Goal: Task Accomplishment & Management: Complete application form

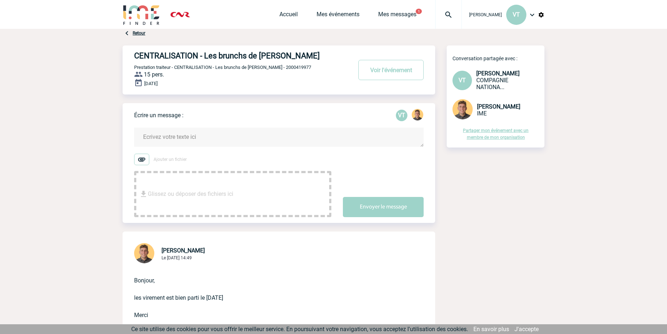
click at [486, 14] on span "[PERSON_NAME]" at bounding box center [485, 14] width 33 height 5
click at [519, 13] on span "VT" at bounding box center [516, 14] width 7 height 7
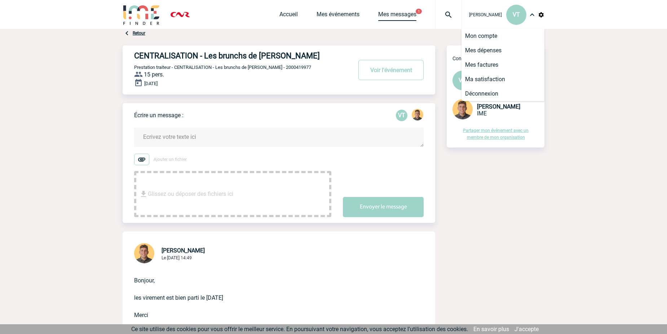
click at [410, 14] on link "Mes messages" at bounding box center [397, 16] width 38 height 10
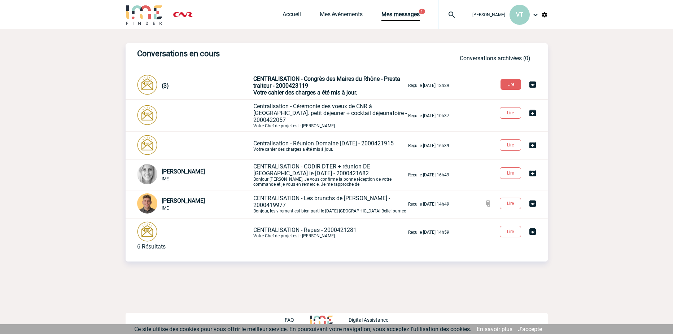
click at [332, 88] on p "CENTRALISATION - Congrès des Maires du Rhône - Presta traiteur - 2000423119 Vot…" at bounding box center [329, 85] width 153 height 21
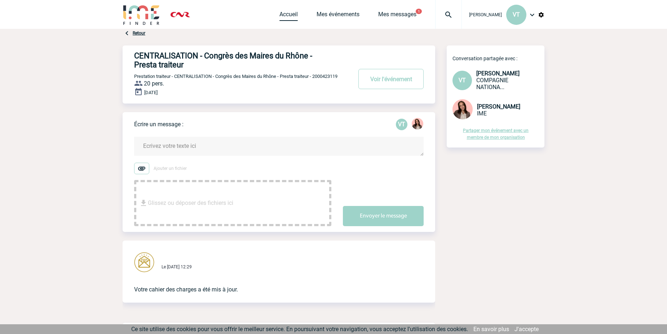
click at [288, 15] on link "Accueil" at bounding box center [289, 16] width 18 height 10
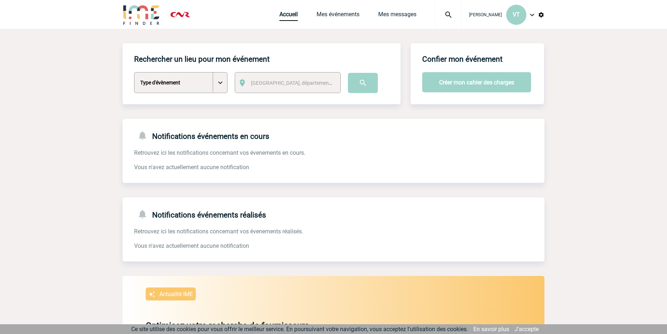
click at [221, 83] on select "Type d'évènement Séminaire avec nuitée Séminaire sans nuitée Repas de groupe Te…" at bounding box center [180, 82] width 93 height 21
select select "5"
click at [134, 73] on select "Type d'évènement Séminaire avec nuitée Séminaire sans nuitée Repas de groupe Te…" at bounding box center [180, 82] width 93 height 21
click at [314, 84] on span "[GEOGRAPHIC_DATA], département, région..." at bounding box center [294, 83] width 92 height 10
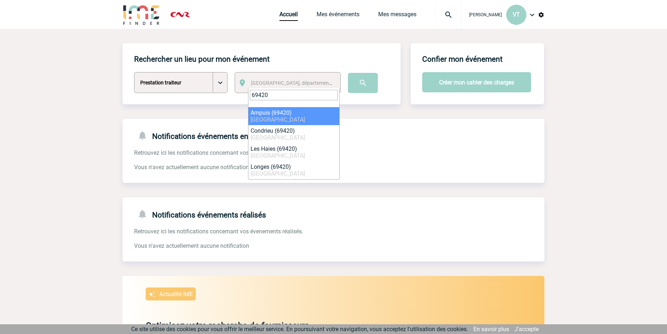
type input "69420"
select select "36263"
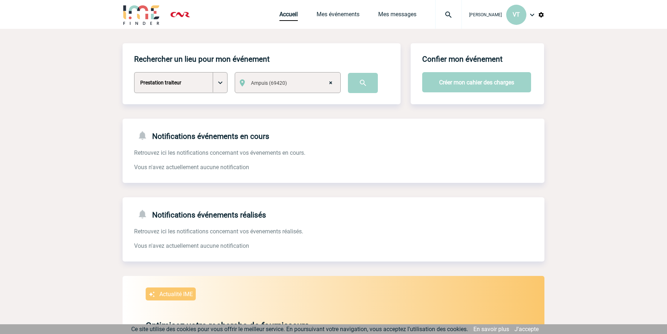
click at [295, 82] on span "× Ampuis (69420)" at bounding box center [294, 83] width 92 height 10
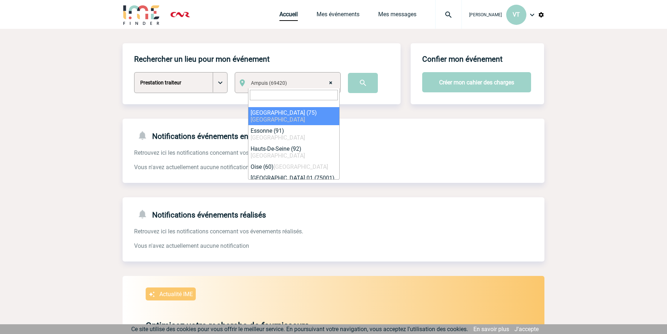
select select
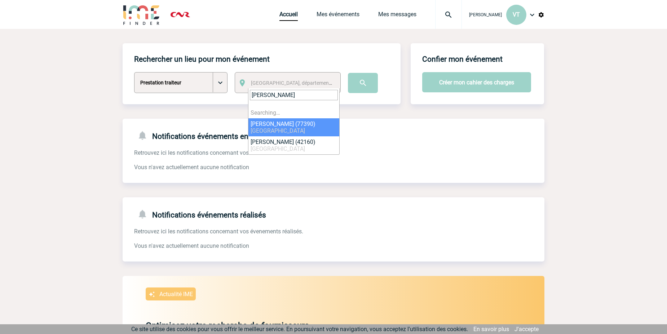
type input "andrezieu"
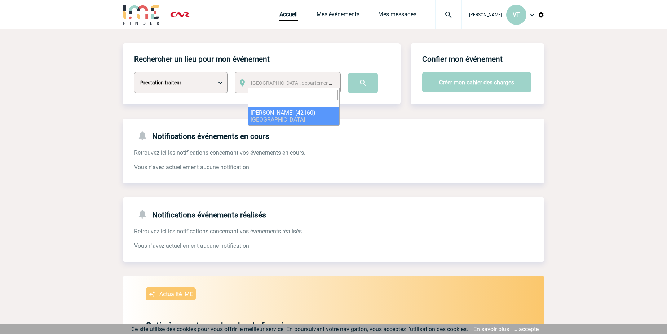
select select "35931"
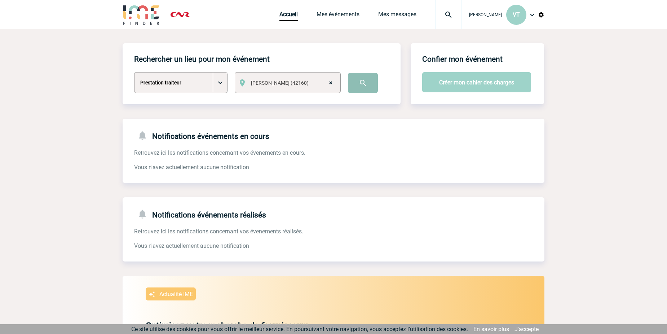
click at [373, 88] on input "image" at bounding box center [363, 83] width 30 height 20
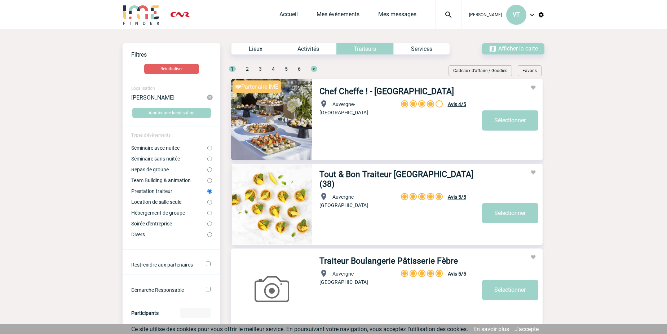
click at [424, 47] on div "Services" at bounding box center [422, 48] width 56 height 11
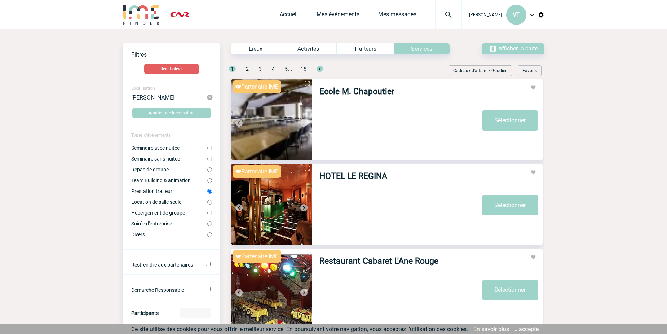
click at [374, 47] on div "Traiteurs" at bounding box center [365, 48] width 57 height 11
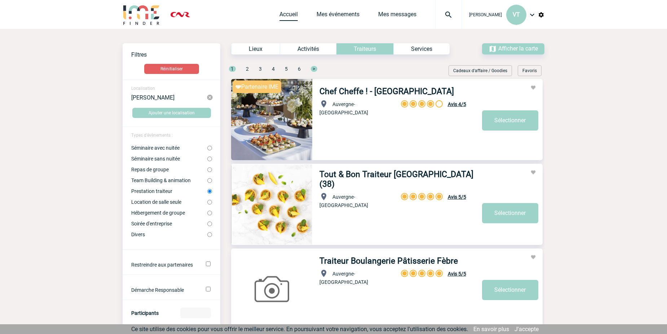
click at [280, 16] on link "Accueil" at bounding box center [289, 16] width 18 height 10
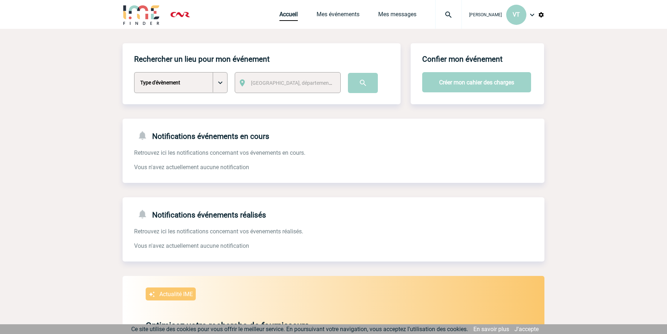
click at [449, 15] on img at bounding box center [449, 14] width 26 height 9
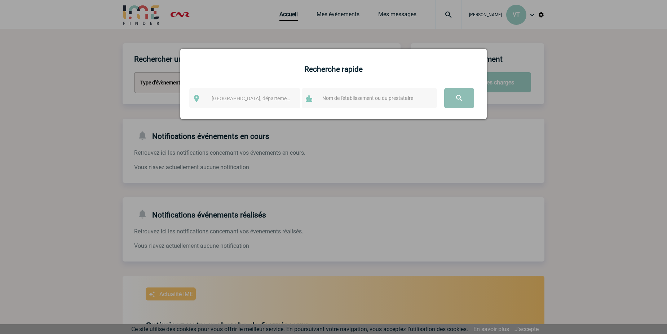
click at [458, 98] on input "image" at bounding box center [459, 98] width 30 height 20
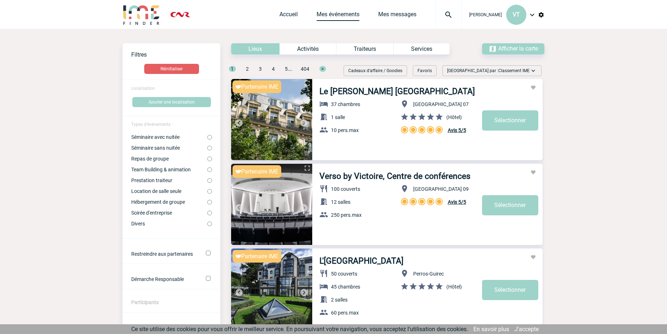
click at [337, 16] on link "Mes événements" at bounding box center [338, 16] width 43 height 10
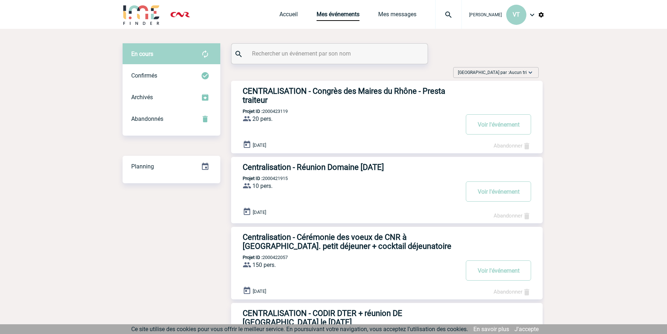
click at [320, 54] on input "text" at bounding box center [330, 53] width 161 height 10
click at [394, 13] on link "Mes messages" at bounding box center [397, 16] width 38 height 10
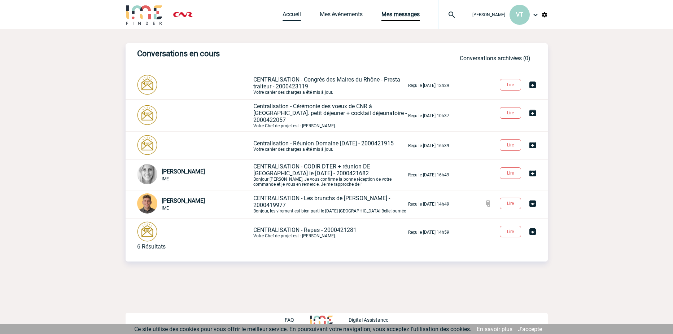
click at [288, 13] on link "Accueil" at bounding box center [291, 16] width 18 height 10
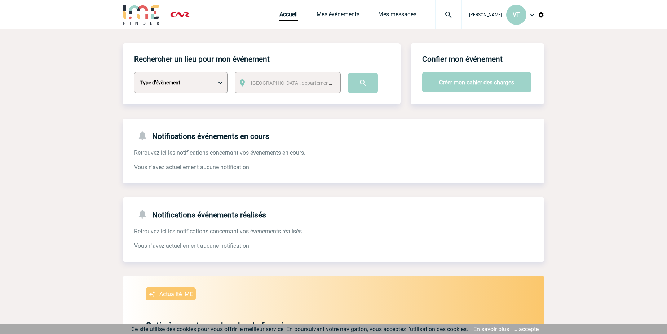
click at [190, 79] on select "Type d'évènement Séminaire avec nuitée Séminaire sans nuitée Repas de groupe Te…" at bounding box center [180, 82] width 93 height 21
select select "5"
click at [134, 73] on select "Type d'évènement Séminaire avec nuitée Séminaire sans nuitée Repas de groupe Te…" at bounding box center [180, 82] width 93 height 21
click at [275, 83] on span "[GEOGRAPHIC_DATA], département, région..." at bounding box center [301, 83] width 100 height 6
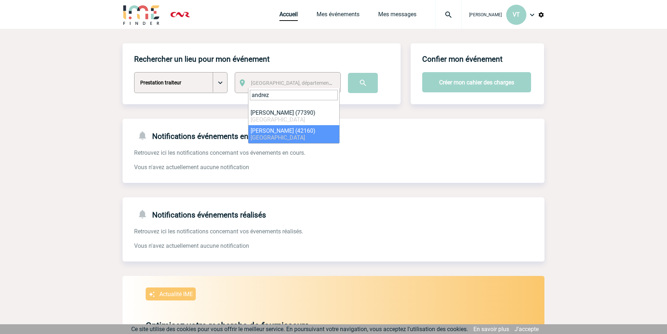
type input "andrez"
select select "35931"
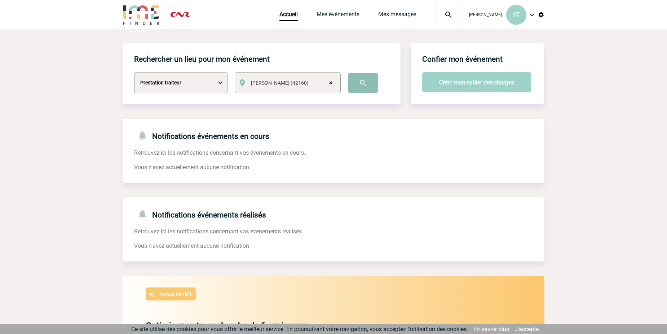
click at [359, 81] on input "image" at bounding box center [363, 83] width 30 height 20
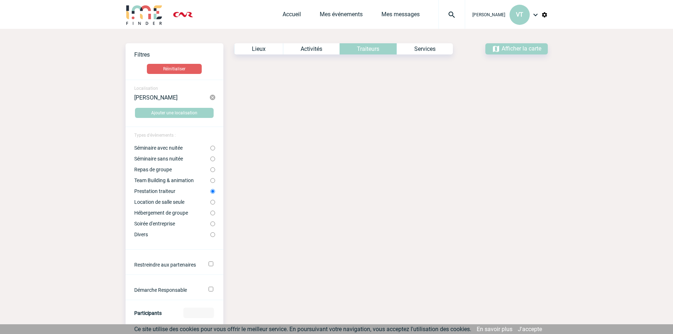
click at [458, 80] on div "Voir les filtres Filtres Réinitialiser Localisation [PERSON_NAME] Ajouter une l…" at bounding box center [337, 301] width 422 height 544
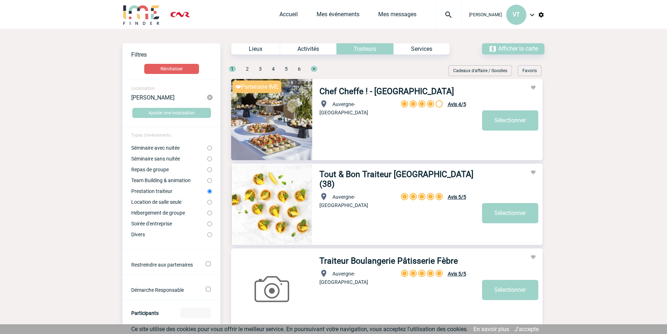
click at [160, 192] on label "Prestation traiteur" at bounding box center [169, 191] width 76 height 6
click at [207, 192] on input "Prestation traiteur" at bounding box center [209, 191] width 5 height 5
click at [173, 66] on button "Réinitialiser" at bounding box center [171, 69] width 55 height 10
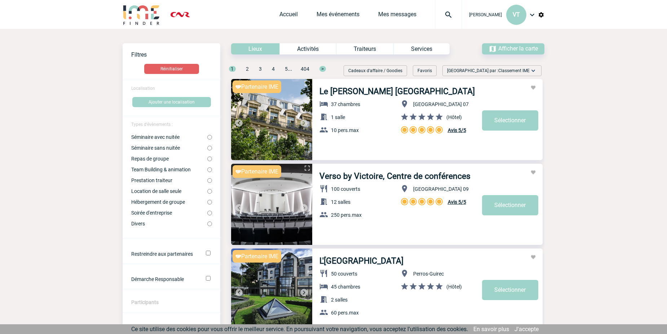
click at [163, 183] on label "Prestation traiteur" at bounding box center [169, 180] width 76 height 6
click at [207, 183] on input "Prestation traiteur" at bounding box center [209, 180] width 5 height 5
radio input "true"
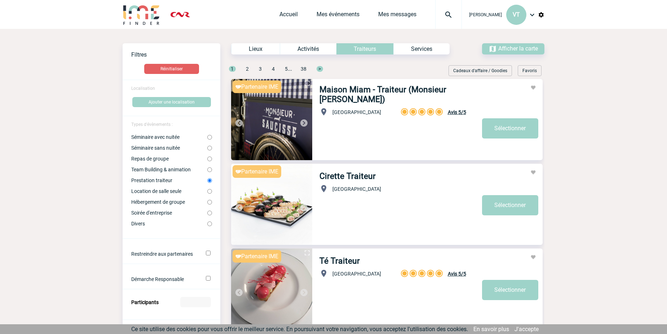
click at [447, 13] on img at bounding box center [449, 14] width 26 height 9
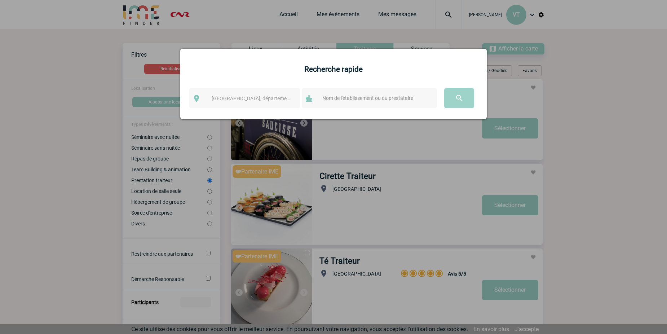
click at [614, 110] on div at bounding box center [333, 167] width 667 height 334
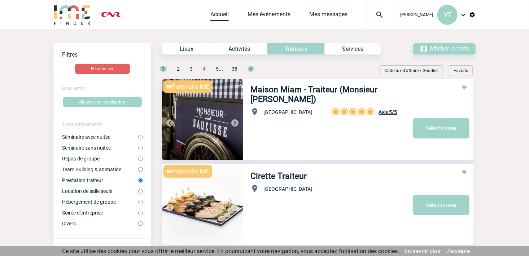
click at [213, 13] on link "Accueil" at bounding box center [219, 16] width 18 height 10
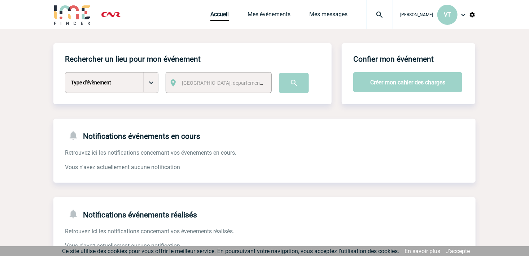
click at [150, 83] on select "Type d'évènement Séminaire avec nuitée Séminaire sans nuitée Repas de groupe Te…" at bounding box center [111, 82] width 93 height 21
select select "5"
click at [65, 73] on select "Type d'évènement Séminaire avec nuitée Séminaire sans nuitée Repas de groupe Te…" at bounding box center [111, 82] width 93 height 21
click at [231, 84] on span "[GEOGRAPHIC_DATA], département, région..." at bounding box center [232, 83] width 100 height 6
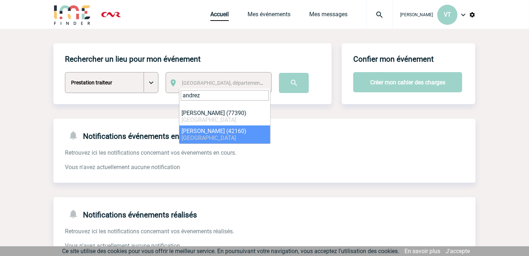
type input "andrez"
select select "35931"
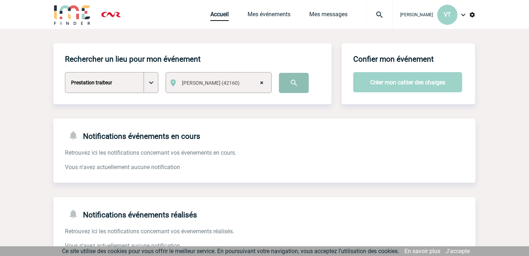
click at [295, 82] on input "image" at bounding box center [294, 83] width 30 height 20
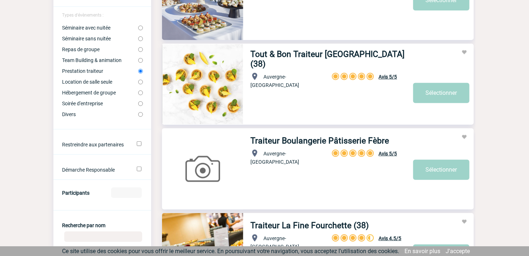
scroll to position [240, 0]
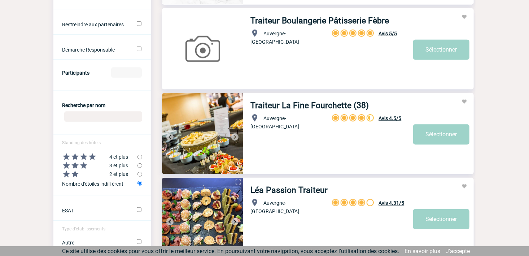
click at [105, 118] on input "Recherche par nom" at bounding box center [103, 116] width 78 height 10
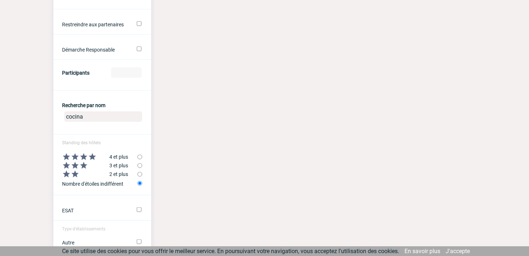
scroll to position [0, 0]
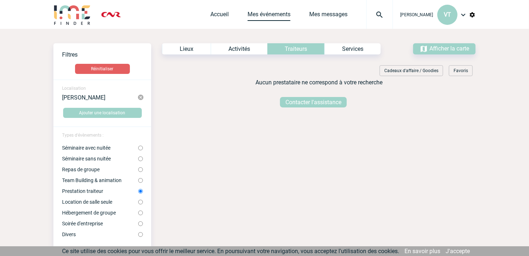
type input "cocina"
click at [272, 15] on link "Mes événements" at bounding box center [268, 16] width 43 height 10
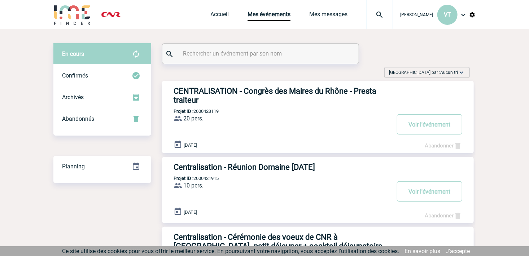
click at [221, 10] on div "Accueil Mes événements Mes messages Projet, client Projet, client" at bounding box center [301, 14] width 183 height 29
click at [219, 14] on link "Accueil" at bounding box center [219, 16] width 18 height 10
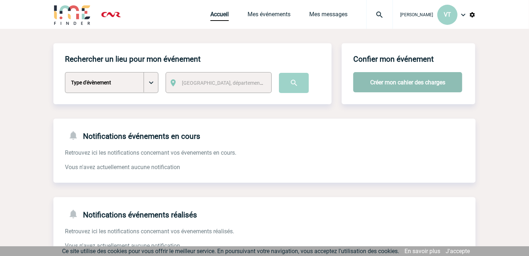
click at [417, 84] on button "Créer mon cahier des charges" at bounding box center [407, 82] width 109 height 20
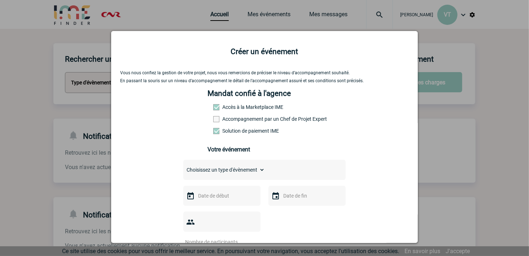
click at [213, 108] on span at bounding box center [216, 107] width 6 height 6
click at [240, 110] on label "Accès à la Marketplace IME" at bounding box center [229, 107] width 32 height 6
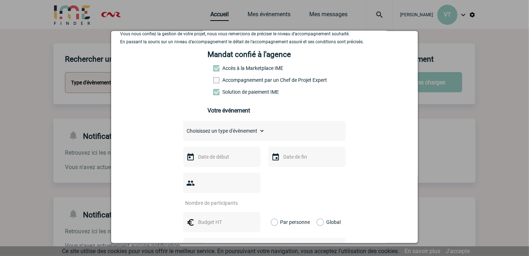
scroll to position [93, 0]
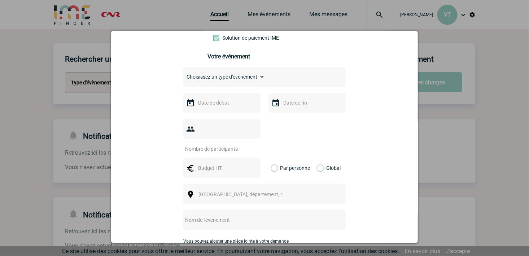
click at [256, 80] on select "Choisissez un type d'évènement Séminaire avec nuitée Séminaire sans nuitée Repa…" at bounding box center [224, 77] width 82 height 10
select select "5"
click at [183, 74] on select "Choisissez un type d'évènement Séminaire avec nuitée Séminaire sans nuitée Repa…" at bounding box center [224, 77] width 82 height 10
click at [225, 104] on input "text" at bounding box center [221, 102] width 50 height 9
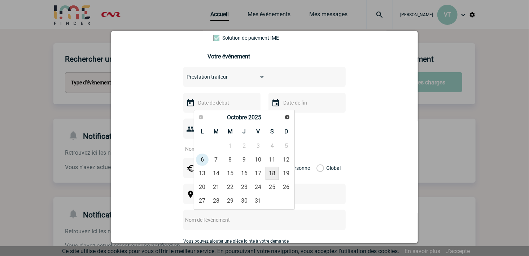
click at [272, 172] on link "18" at bounding box center [272, 173] width 13 height 13
type input "[DATE]"
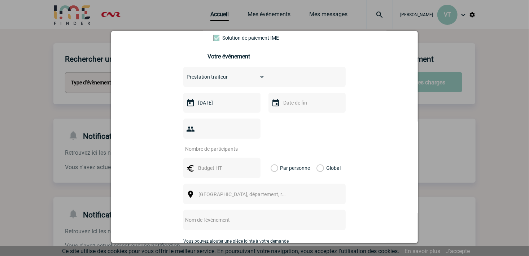
click at [304, 110] on div at bounding box center [306, 103] width 77 height 20
click at [279, 116] on div "Choisissez un type d'évènement Séminaire avec nuitée Séminaire sans nuitée Repa…" at bounding box center [264, 168] width 162 height 202
click at [282, 103] on input "text" at bounding box center [306, 102] width 50 height 9
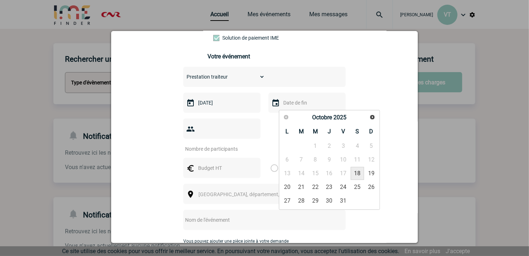
click at [360, 175] on link "18" at bounding box center [357, 173] width 13 height 13
type input "[DATE]"
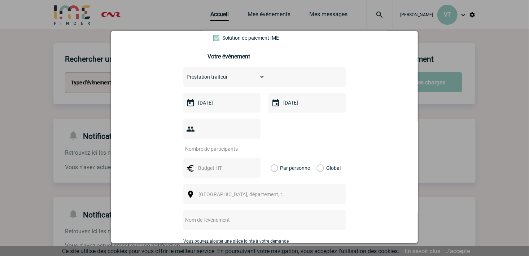
click at [223, 144] on input "number" at bounding box center [217, 148] width 68 height 9
type input "20"
click at [210, 163] on input "text" at bounding box center [221, 167] width 50 height 9
click at [316, 158] on label "Global" at bounding box center [318, 168] width 5 height 20
click at [0, 0] on input "Global" at bounding box center [0, 0] width 0 height 0
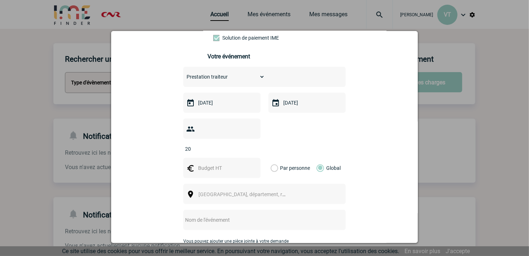
click at [210, 192] on span "[GEOGRAPHIC_DATA], département, région..." at bounding box center [248, 195] width 100 height 6
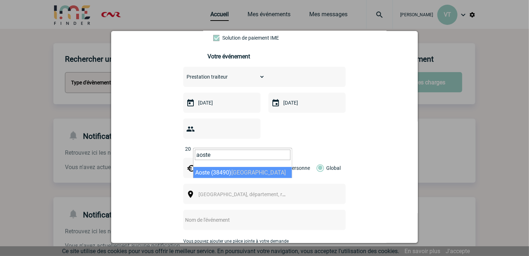
type input "aoste"
select select "35402"
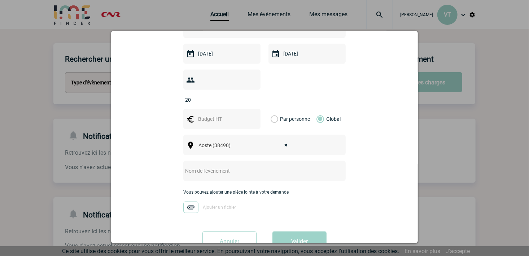
scroll to position [156, 0]
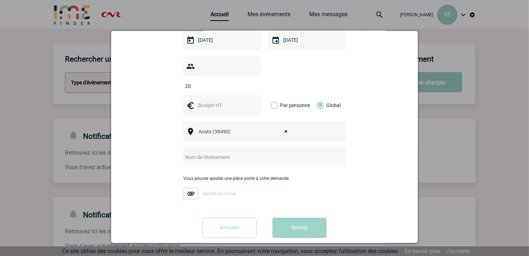
click at [227, 153] on input "text" at bounding box center [254, 157] width 143 height 9
type input "Congrès des Maires de l'Isère"
click at [187, 188] on img at bounding box center [190, 194] width 15 height 12
click at [0, 0] on input "Ajouter un fichier" at bounding box center [0, 0] width 0 height 0
